Goal: Obtain resource: Obtain resource

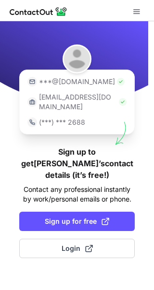
click at [96, 219] on div "***@[DOMAIN_NAME] [EMAIL_ADDRESS][DOMAIN_NAME] (***) *** 2688 Sign up to get [P…" at bounding box center [77, 155] width 154 height 268
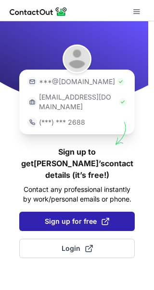
click at [99, 214] on button "Sign up for free" at bounding box center [77, 220] width 116 height 19
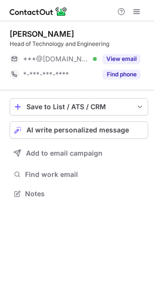
scroll to position [5, 5]
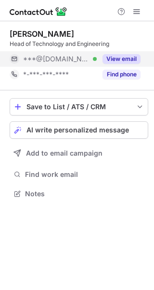
click at [124, 59] on button "View email" at bounding box center [122, 59] width 38 height 10
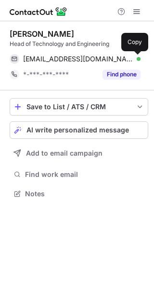
click at [138, 61] on span at bounding box center [136, 59] width 8 height 8
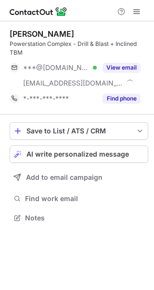
scroll to position [210, 154]
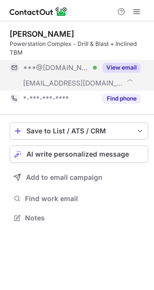
click at [119, 69] on button "View email" at bounding box center [122, 68] width 38 height 10
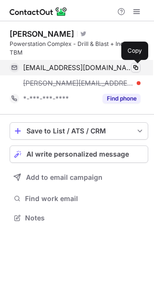
click at [139, 70] on span at bounding box center [136, 68] width 8 height 8
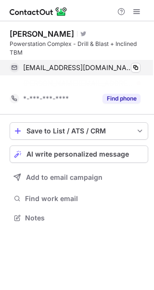
scroll to position [195, 154]
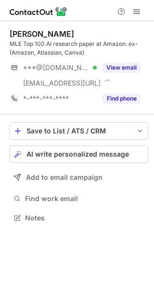
scroll to position [210, 154]
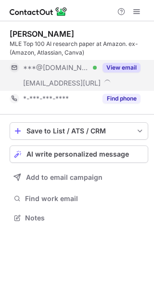
click at [117, 65] on button "View email" at bounding box center [122, 68] width 38 height 10
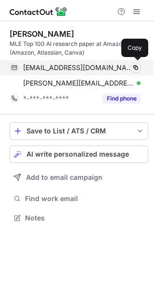
click at [130, 72] on div "[EMAIL_ADDRESS][DOMAIN_NAME] Verified Copy" at bounding box center [75, 67] width 131 height 15
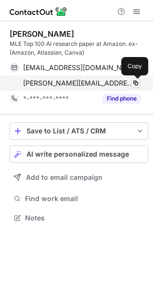
click at [133, 82] on span at bounding box center [136, 83] width 8 height 8
